Goal: Information Seeking & Learning: Learn about a topic

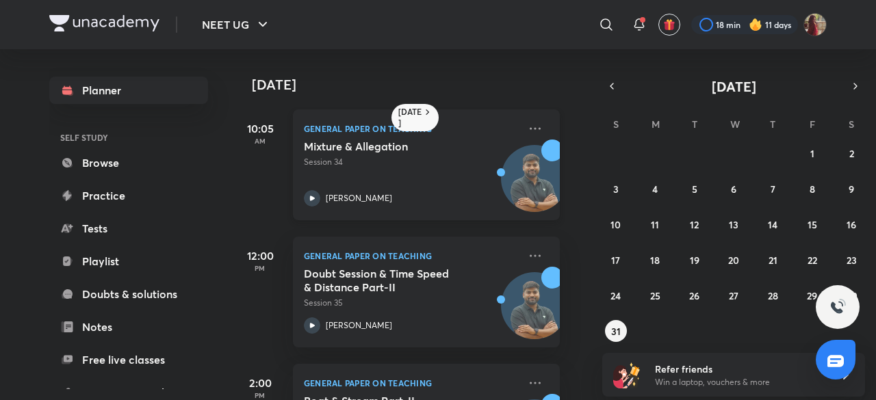
click at [311, 196] on icon at bounding box center [312, 198] width 16 height 16
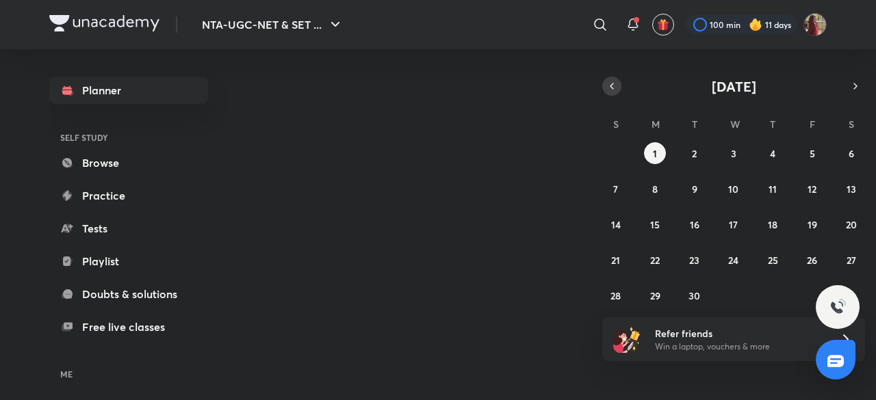
click at [607, 88] on icon "button" at bounding box center [611, 86] width 11 height 12
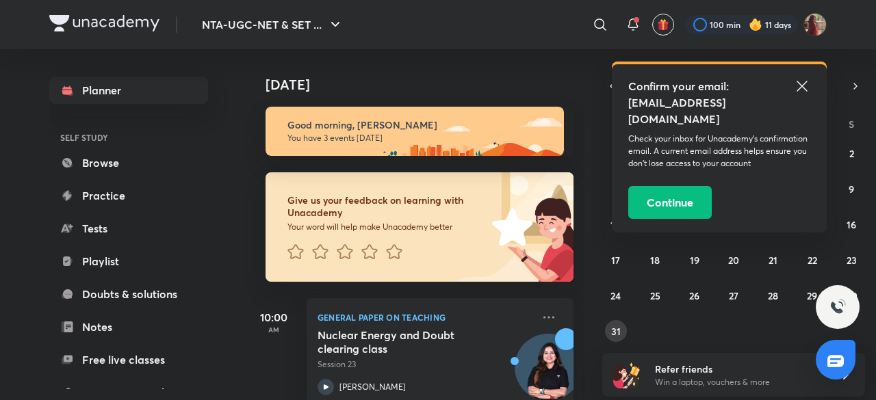
click at [622, 331] on button "31" at bounding box center [616, 331] width 22 height 22
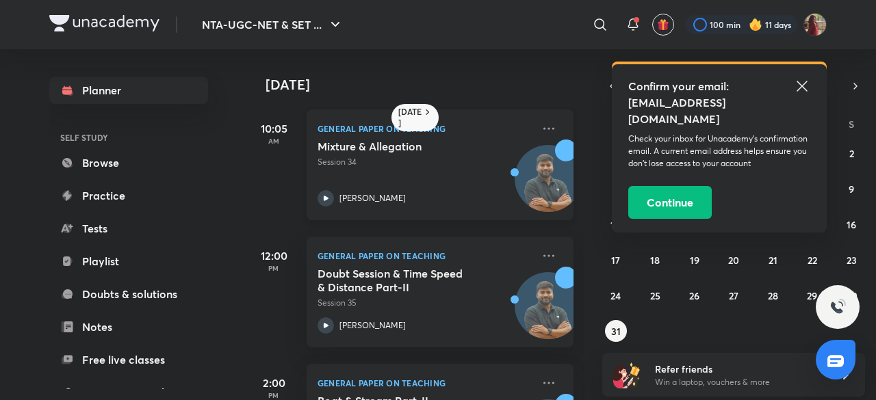
click at [325, 199] on icon at bounding box center [326, 198] width 5 height 5
